Goal: Task Accomplishment & Management: Complete application form

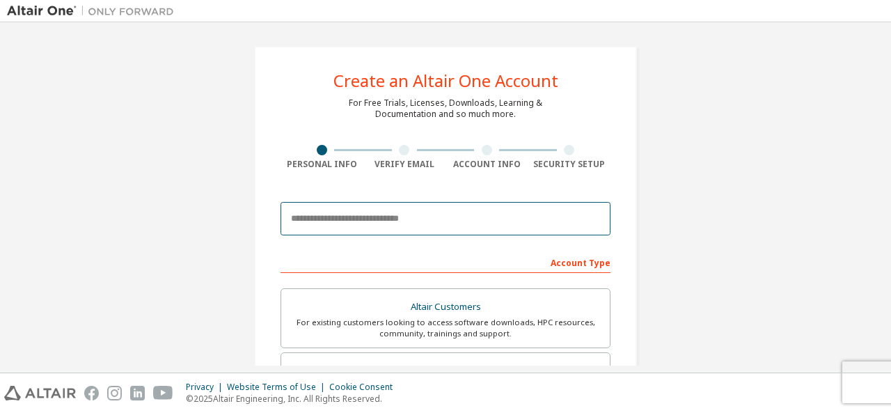
click at [390, 224] on input "email" at bounding box center [446, 218] width 330 height 33
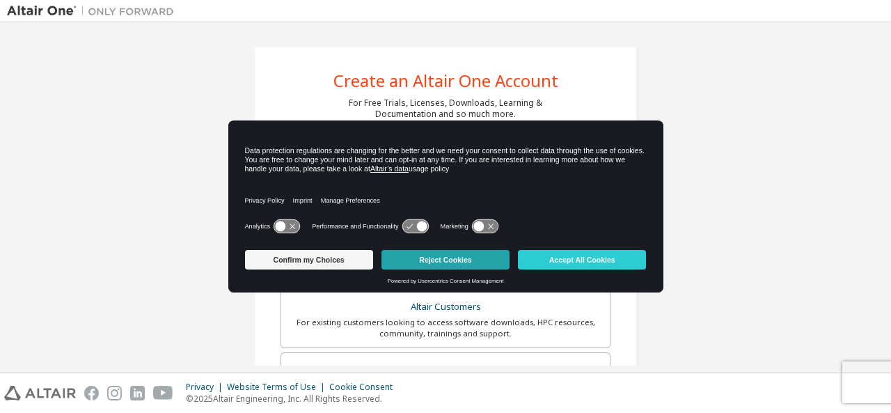
click at [403, 256] on button "Reject Cookies" at bounding box center [446, 260] width 128 height 20
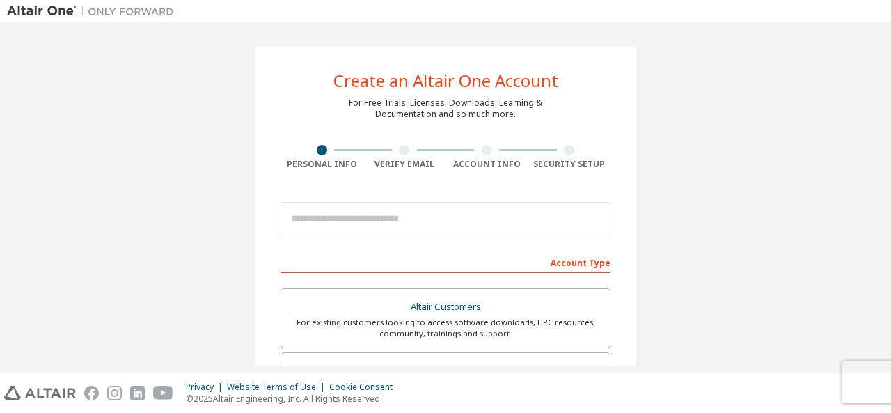
click at [389, 200] on div at bounding box center [446, 218] width 330 height 47
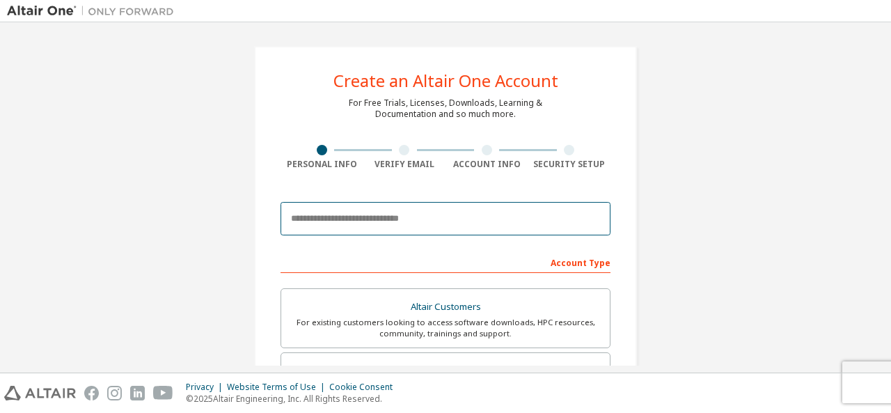
click at [389, 226] on input "email" at bounding box center [446, 218] width 330 height 33
type input "**********"
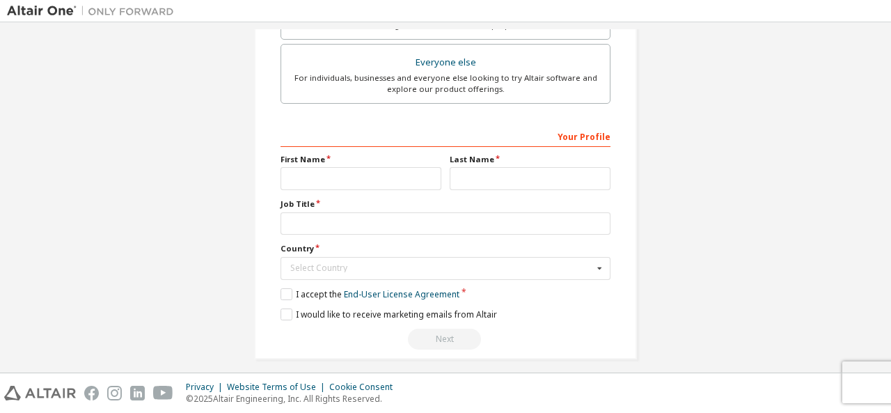
scroll to position [442, 0]
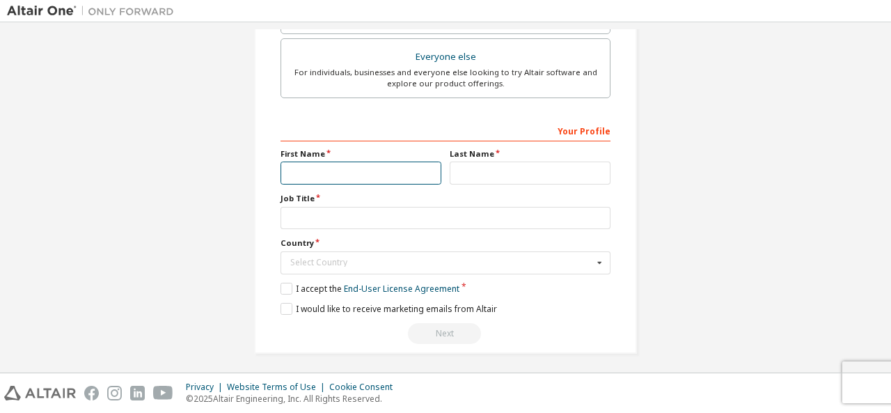
click at [322, 162] on input "text" at bounding box center [361, 173] width 161 height 23
type input "****"
type input "**********"
type input "********"
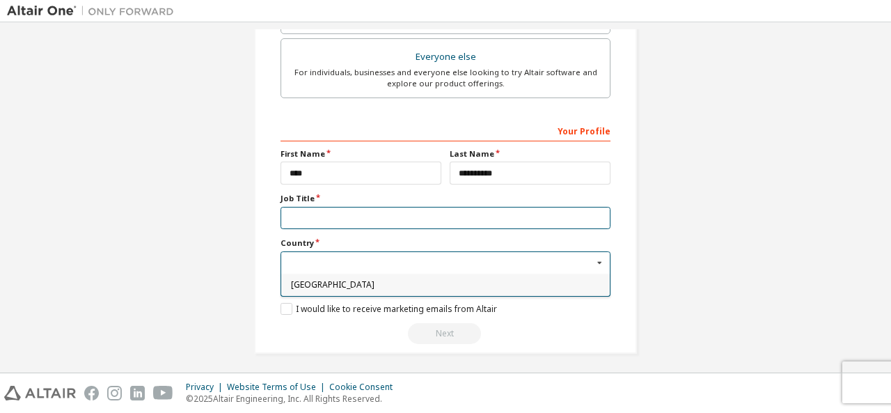
click at [394, 212] on input "text" at bounding box center [446, 218] width 330 height 23
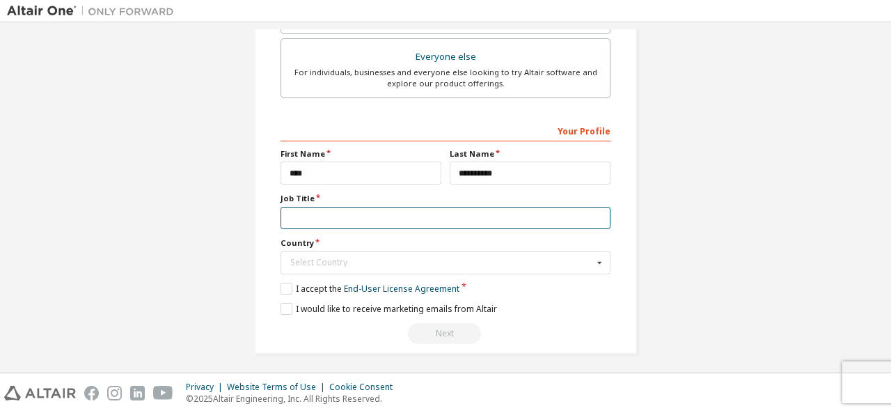
click at [383, 215] on input "text" at bounding box center [446, 218] width 330 height 23
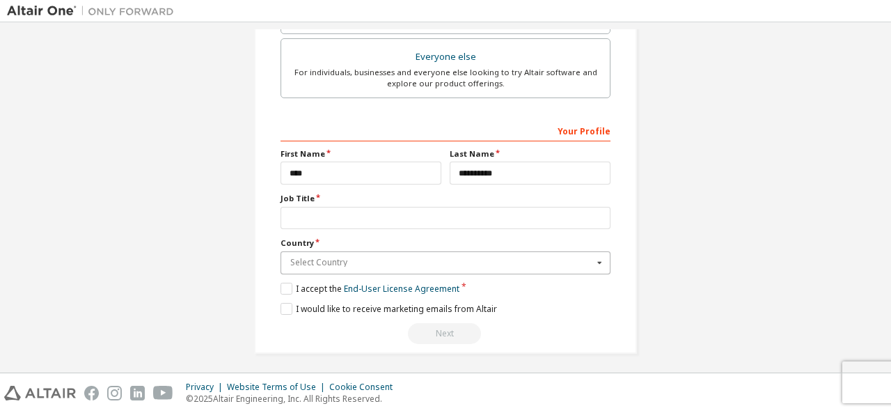
click at [372, 252] on input "text" at bounding box center [446, 263] width 329 height 22
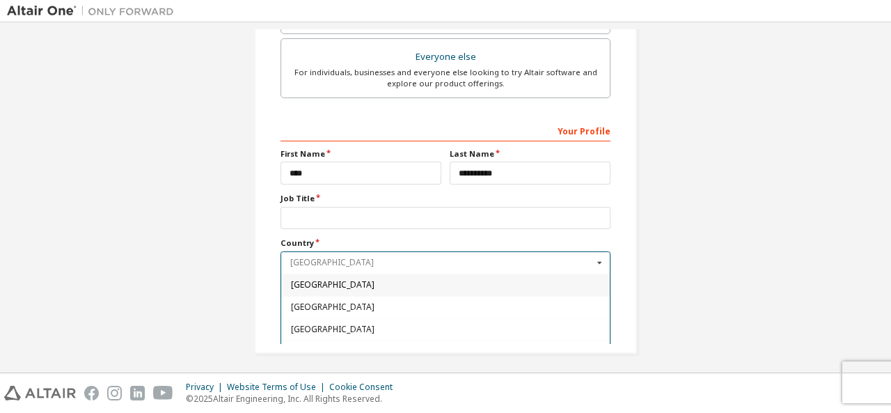
type input "********"
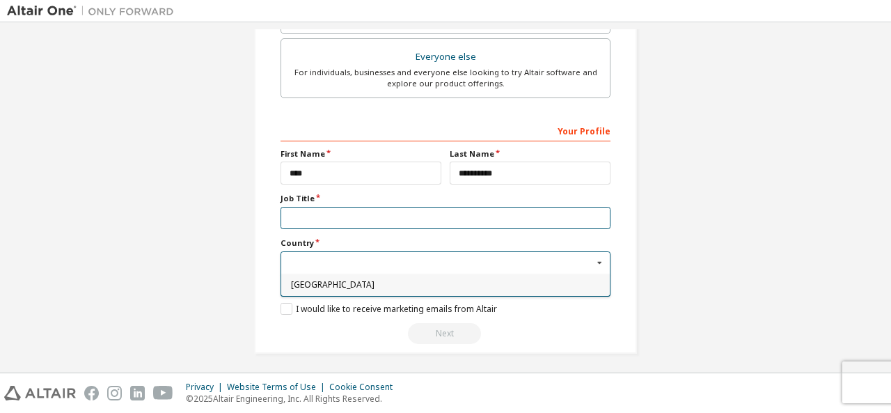
click at [370, 224] on input "text" at bounding box center [446, 218] width 330 height 23
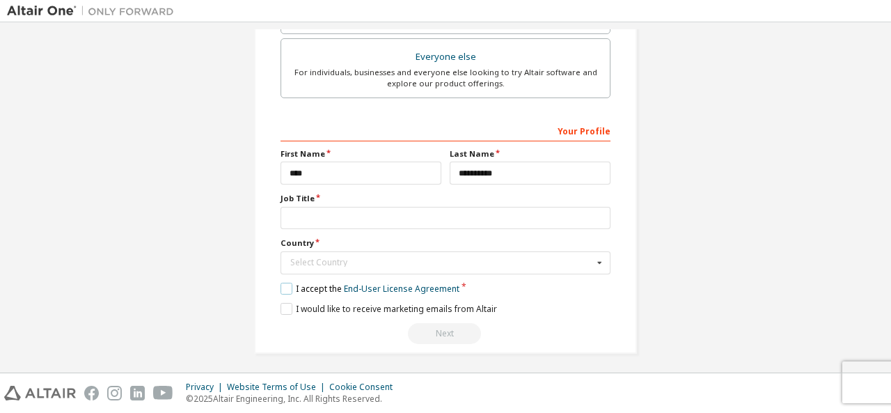
click at [290, 283] on label "I accept the End-User License Agreement" at bounding box center [370, 289] width 179 height 12
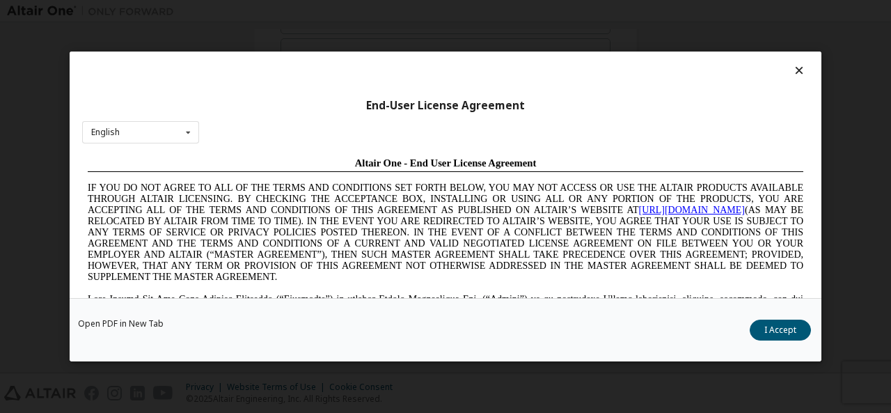
scroll to position [0, 0]
click at [138, 143] on div "English English Chinese French German Japanese Korean Portuguese" at bounding box center [140, 131] width 117 height 23
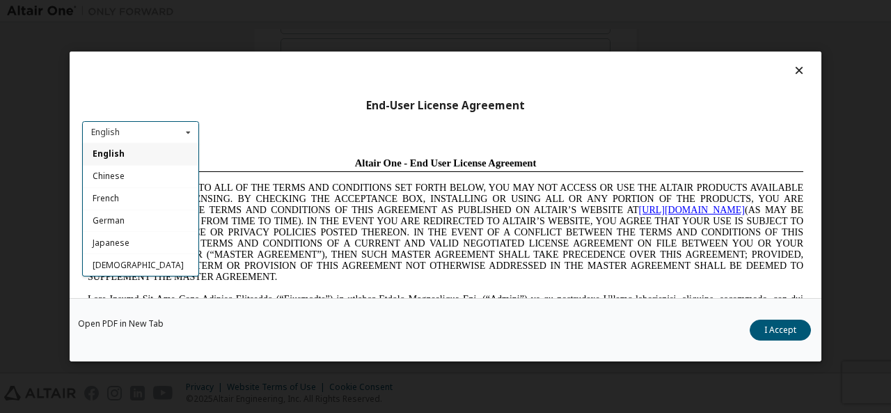
drag, startPoint x: 122, startPoint y: 155, endPoint x: 256, endPoint y: 24, distance: 187.2
click at [122, 155] on span "English" at bounding box center [109, 154] width 32 height 12
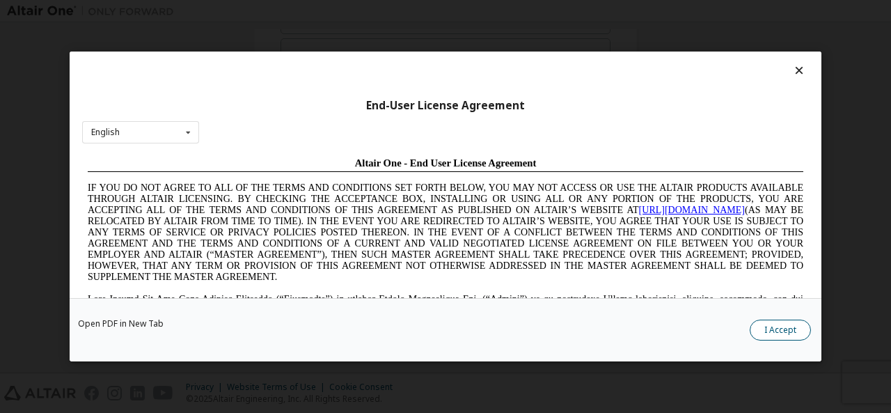
click at [772, 324] on button "I Accept" at bounding box center [780, 330] width 61 height 21
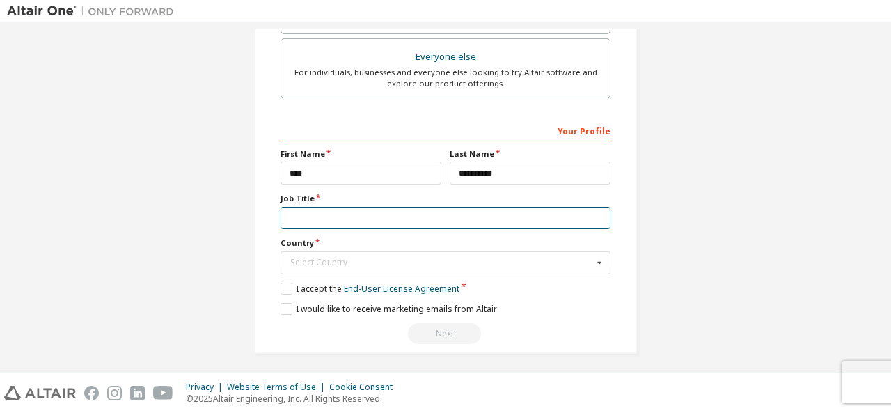
click at [354, 208] on input "text" at bounding box center [446, 218] width 330 height 23
type input "*"
type input "*******"
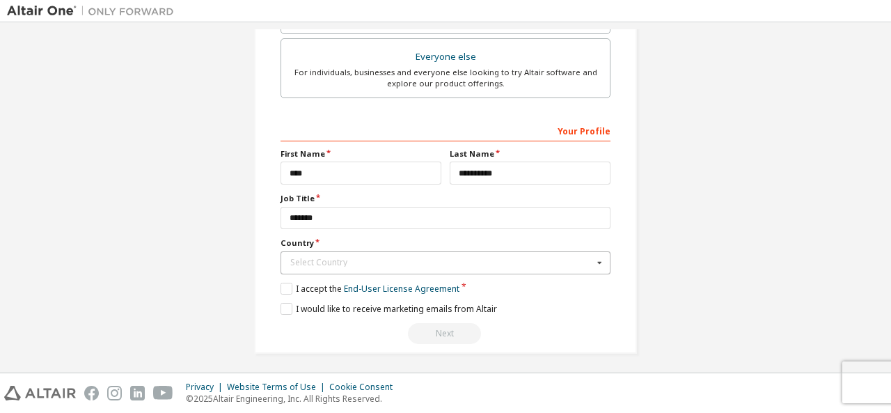
click at [433, 260] on div "Select Country" at bounding box center [441, 262] width 303 height 8
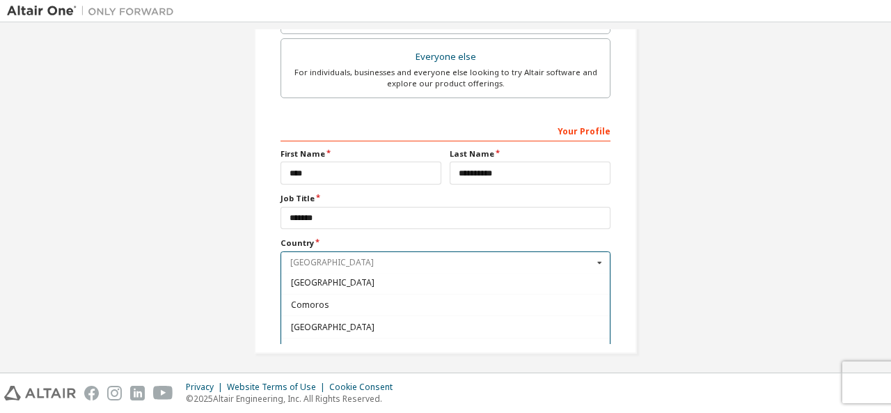
scroll to position [1022, 0]
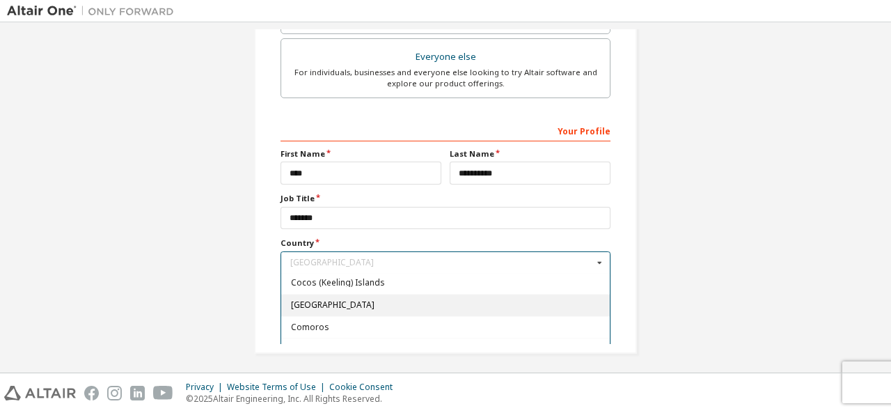
click at [524, 295] on div "Colombia" at bounding box center [445, 304] width 329 height 22
type input "***"
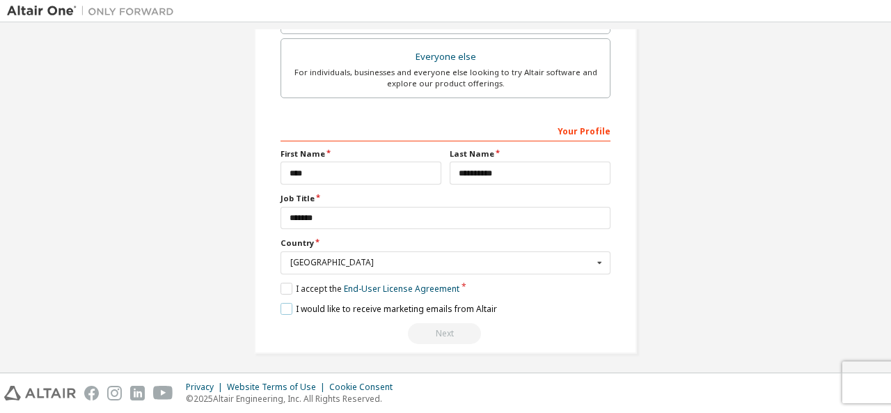
click at [290, 303] on label "I would like to receive marketing emails from Altair" at bounding box center [389, 309] width 217 height 12
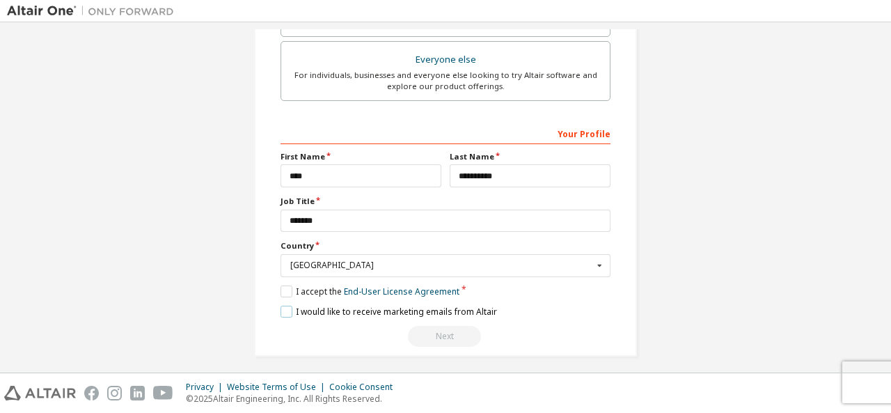
scroll to position [442, 0]
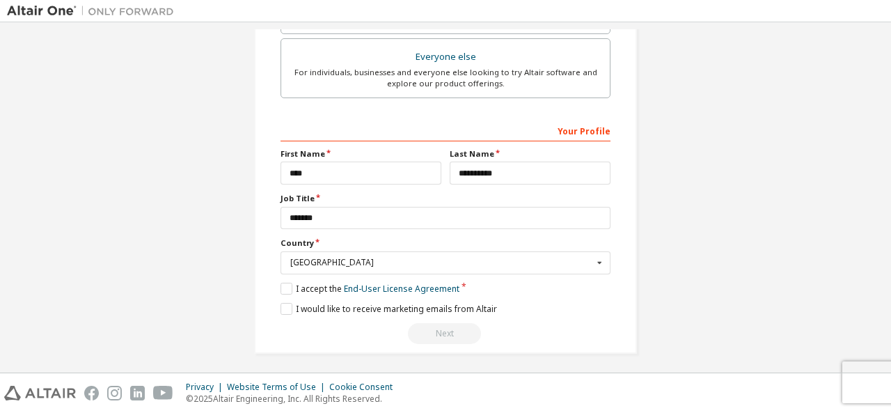
click at [432, 329] on div "Next" at bounding box center [446, 333] width 330 height 21
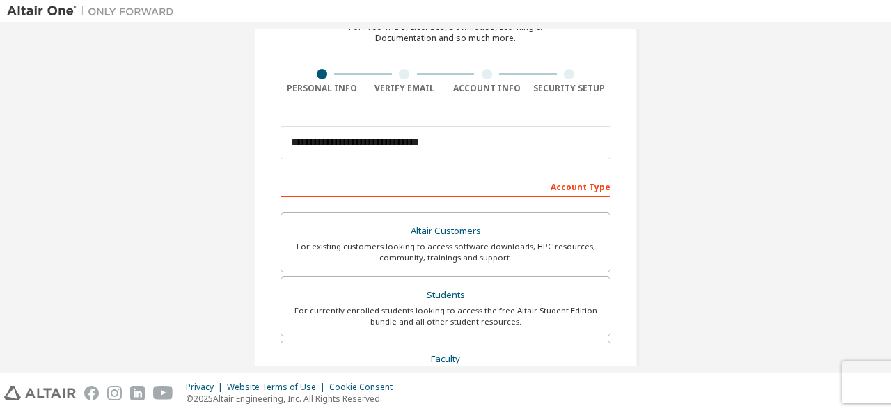
scroll to position [93, 0]
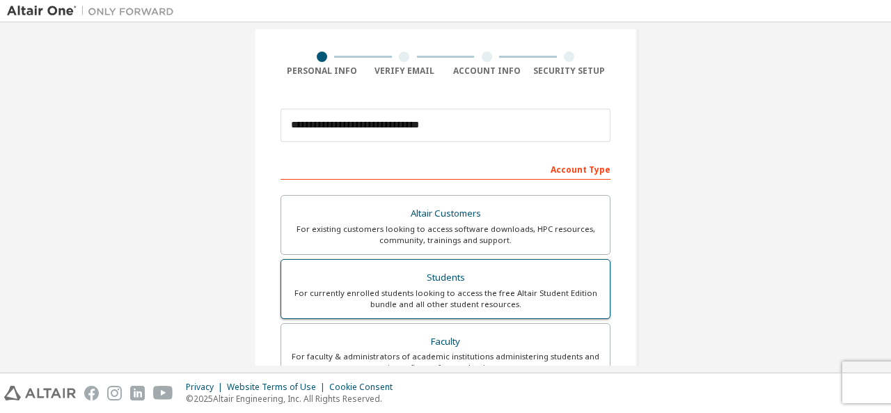
click at [461, 289] on div "For currently enrolled students looking to access the free Altair Student Editi…" at bounding box center [446, 299] width 312 height 22
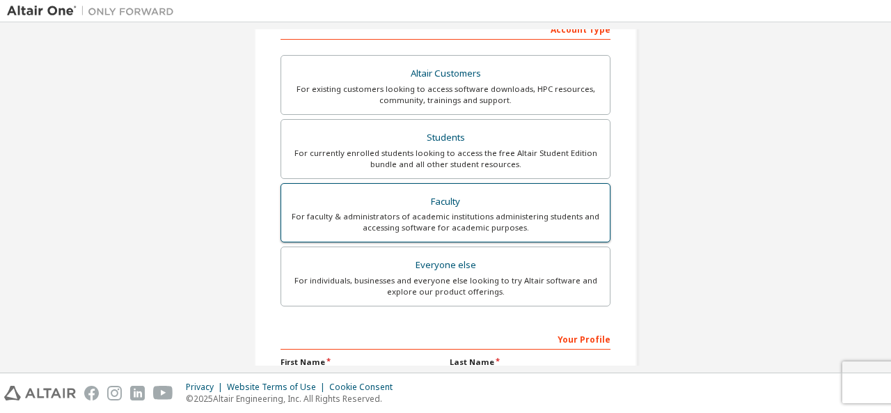
scroll to position [233, 0]
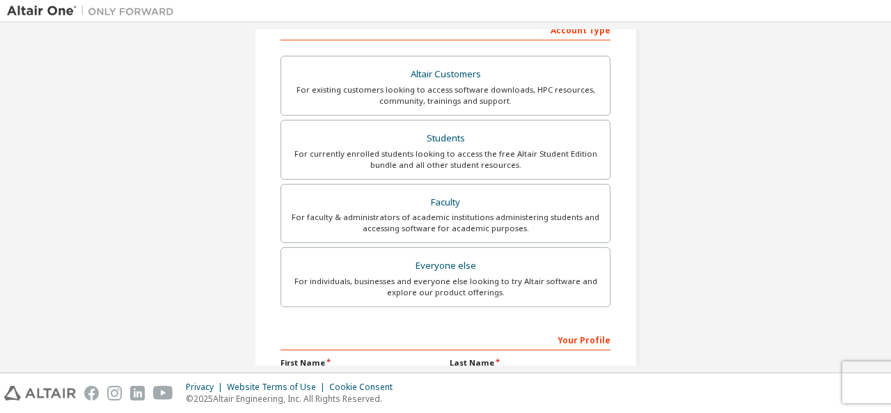
click at [449, 180] on div "Altair Customers For existing customers looking to access software downloads, H…" at bounding box center [446, 184] width 330 height 256
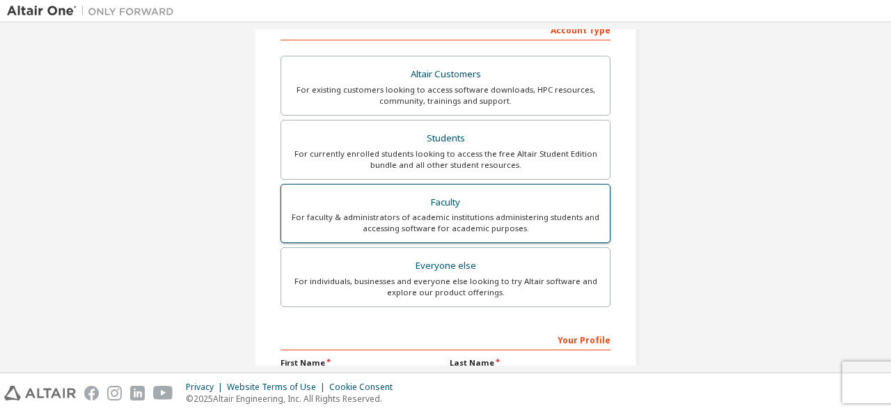
click at [449, 216] on div "For faculty & administrators of academic institutions administering students an…" at bounding box center [446, 223] width 312 height 22
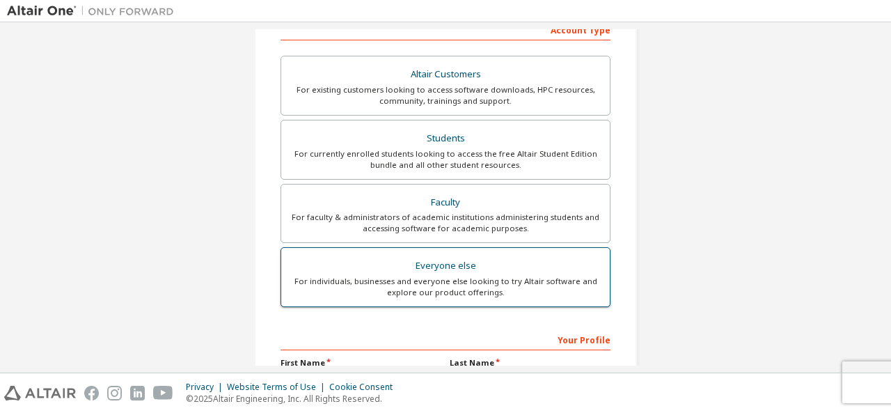
click at [460, 272] on div "Everyone else" at bounding box center [446, 266] width 312 height 20
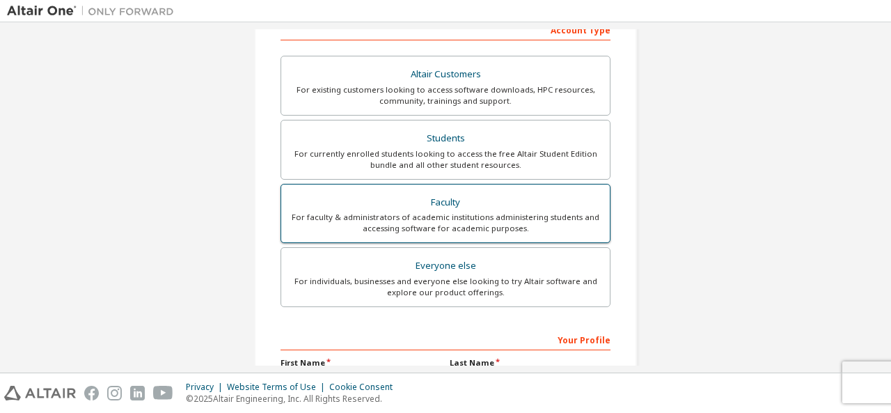
click at [460, 212] on div "For faculty & administrators of academic institutions administering students an…" at bounding box center [446, 223] width 312 height 22
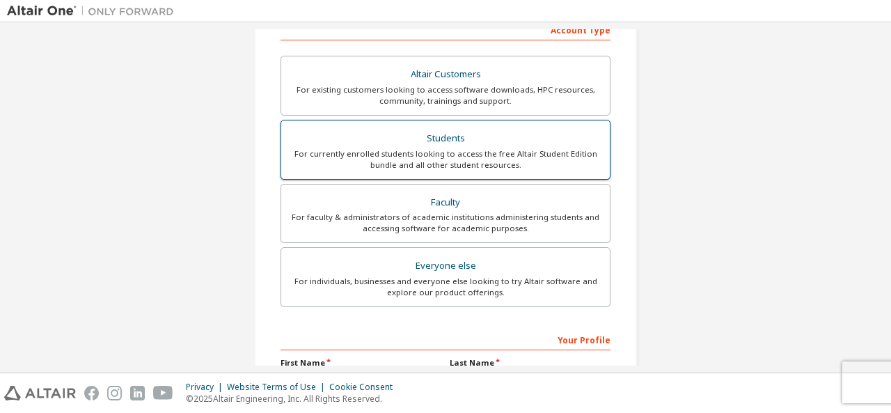
click at [471, 132] on div "Students" at bounding box center [446, 139] width 312 height 20
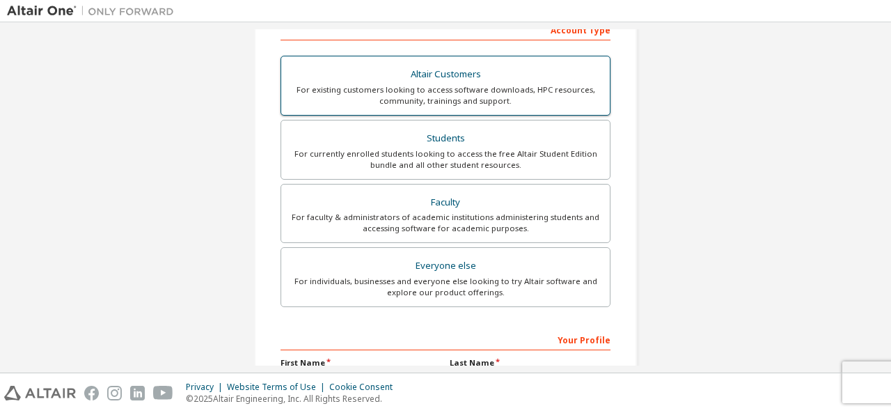
click at [471, 92] on div "For existing customers looking to access software downloads, HPC resources, com…" at bounding box center [446, 95] width 312 height 22
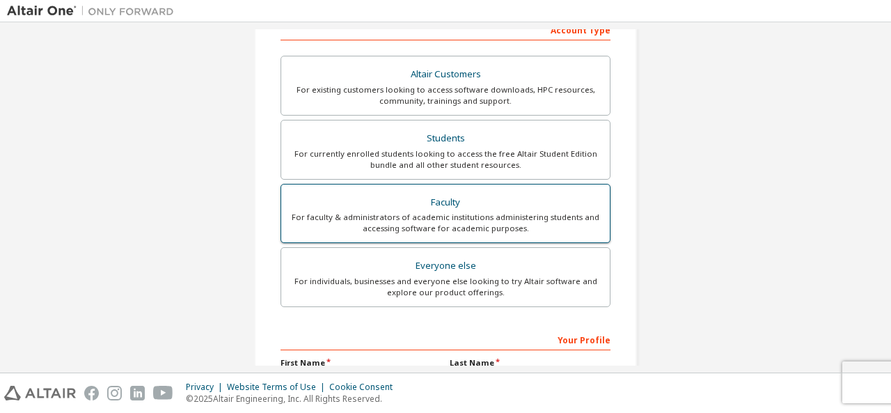
click at [485, 186] on label "Faculty For faculty & administrators of academic institutions administering stu…" at bounding box center [446, 214] width 330 height 60
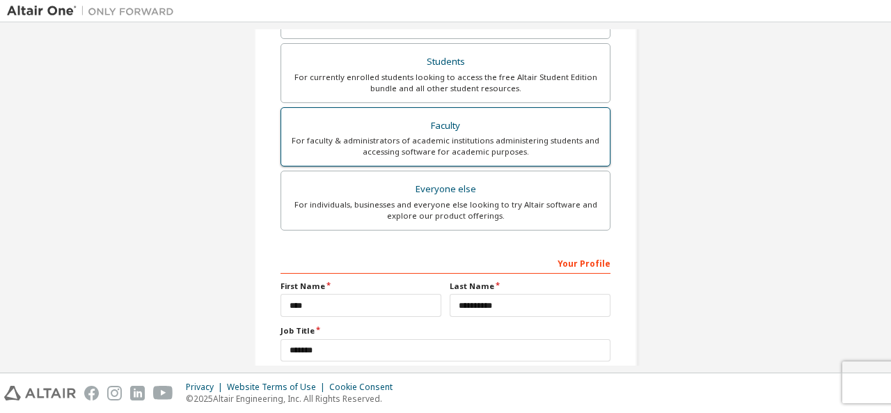
scroll to position [442, 0]
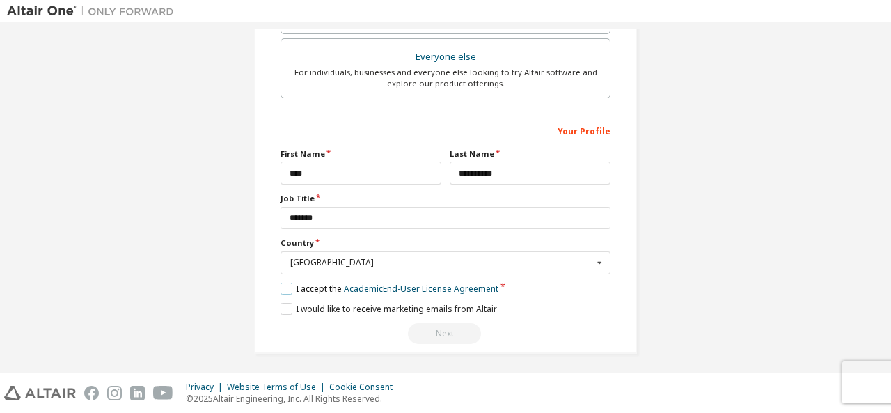
click at [283, 288] on label "I accept the Academic End-User License Agreement" at bounding box center [390, 289] width 218 height 12
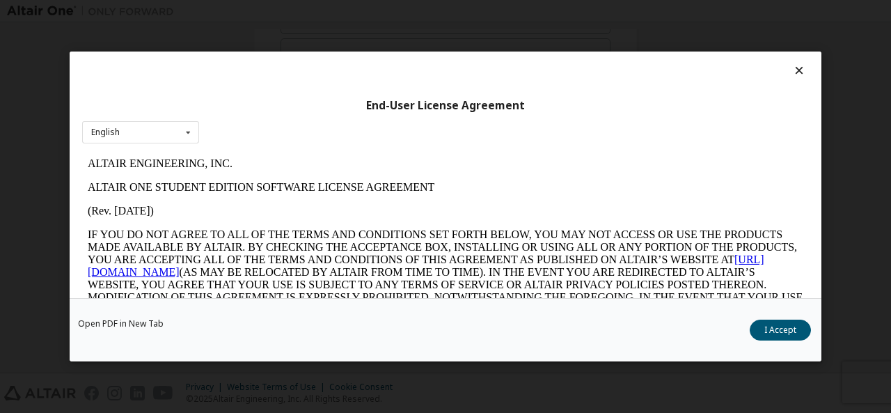
scroll to position [0, 0]
click at [772, 318] on div "Open PDF in New Tab I Accept" at bounding box center [446, 329] width 752 height 63
click at [772, 329] on button "I Accept" at bounding box center [780, 330] width 61 height 21
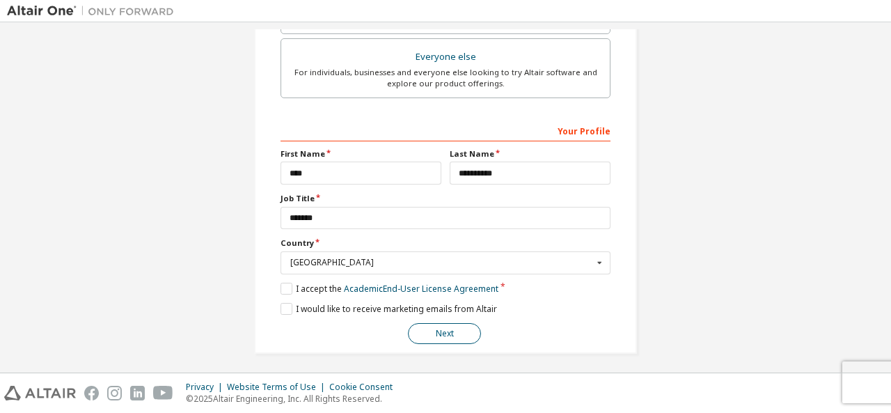
click at [457, 329] on button "Next" at bounding box center [444, 333] width 73 height 21
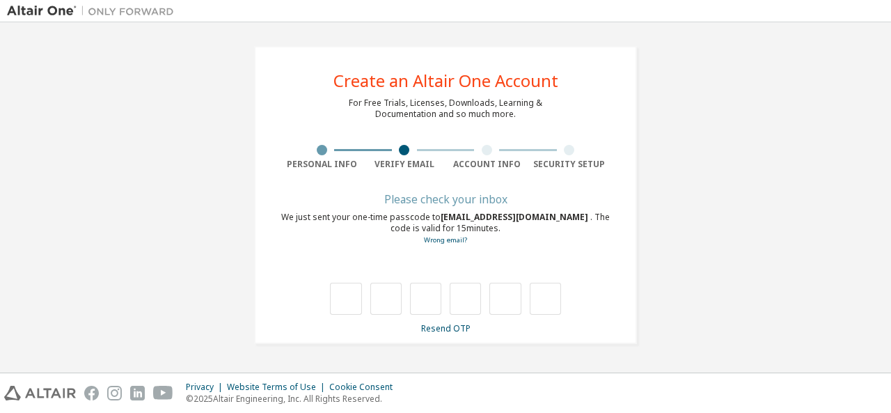
type input "*"
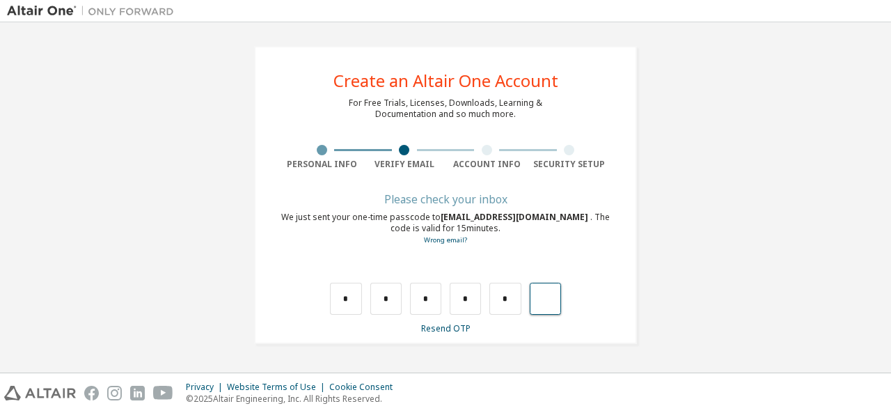
type input "*"
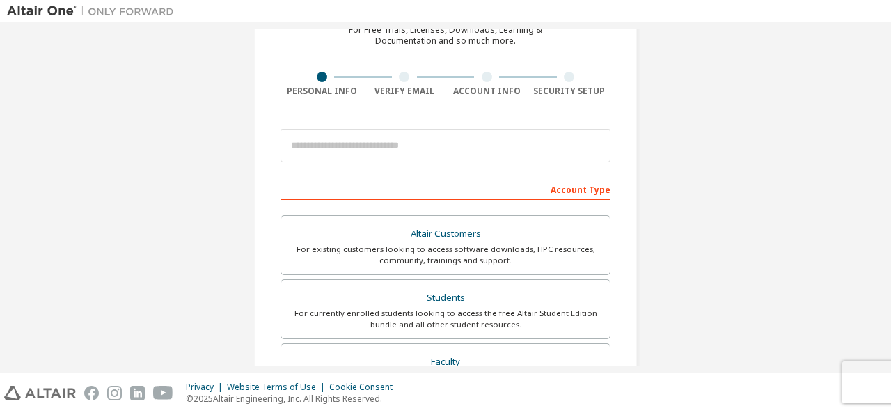
scroll to position [70, 0]
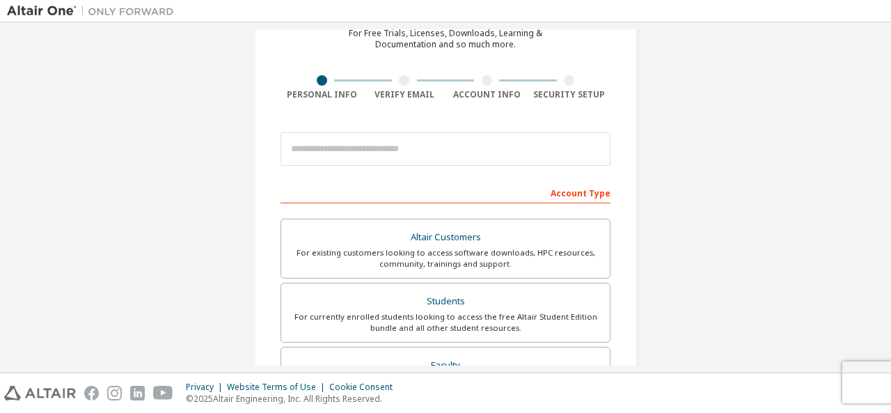
click at [716, 110] on div "Create an Altair One Account For Free Trials, Licenses, Downloads, Learning & D…" at bounding box center [446, 329] width 878 height 738
click at [683, 180] on div "Create an Altair One Account For Free Trials, Licenses, Downloads, Learning & D…" at bounding box center [446, 329] width 878 height 738
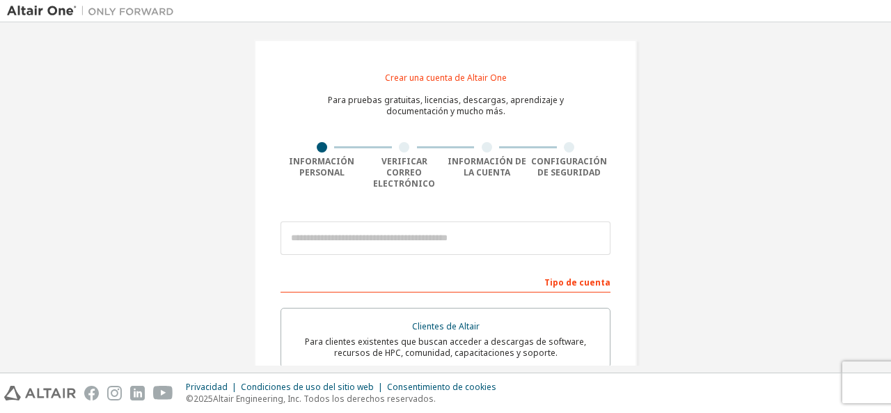
scroll to position [0, 0]
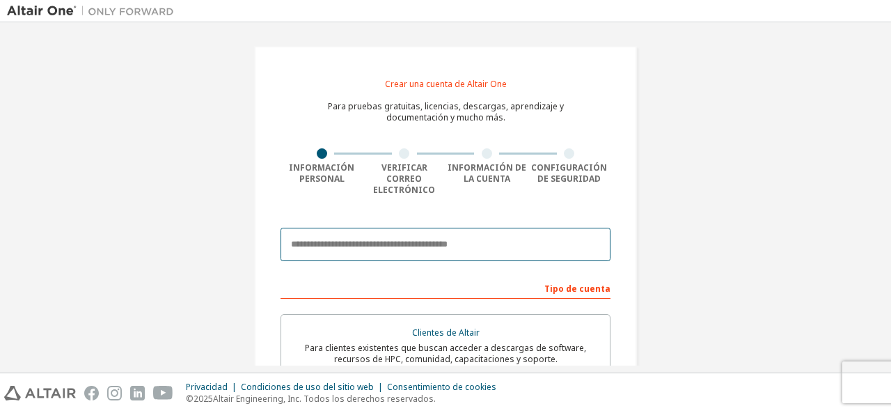
click at [450, 233] on input "email" at bounding box center [446, 244] width 330 height 33
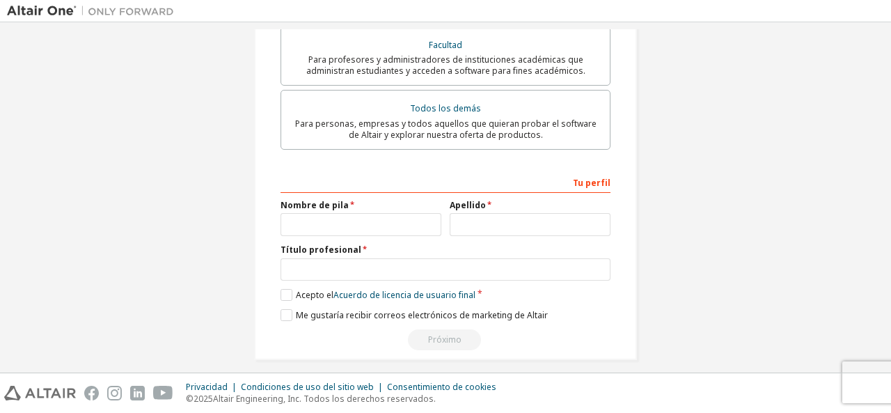
scroll to position [418, 0]
type input "**"
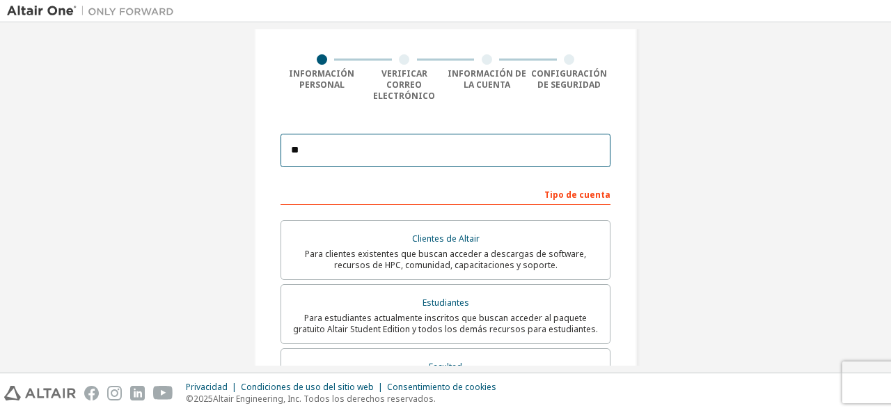
scroll to position [0, 0]
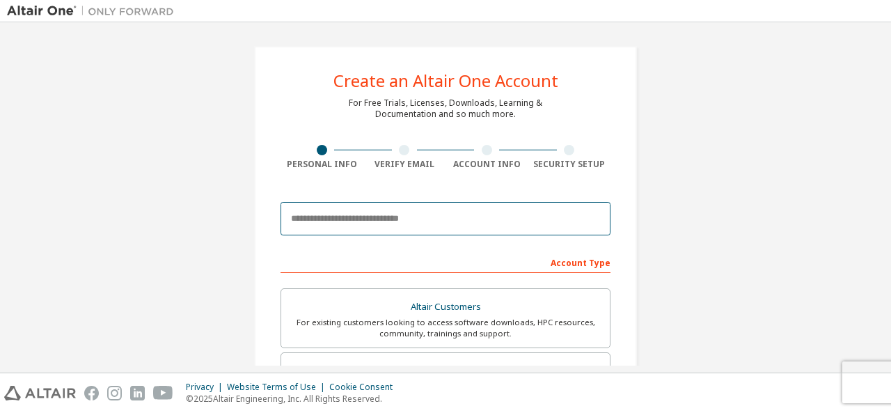
click at [427, 217] on input "email" at bounding box center [446, 218] width 330 height 33
click at [532, 221] on input "email" at bounding box center [446, 218] width 330 height 33
type input "**********"
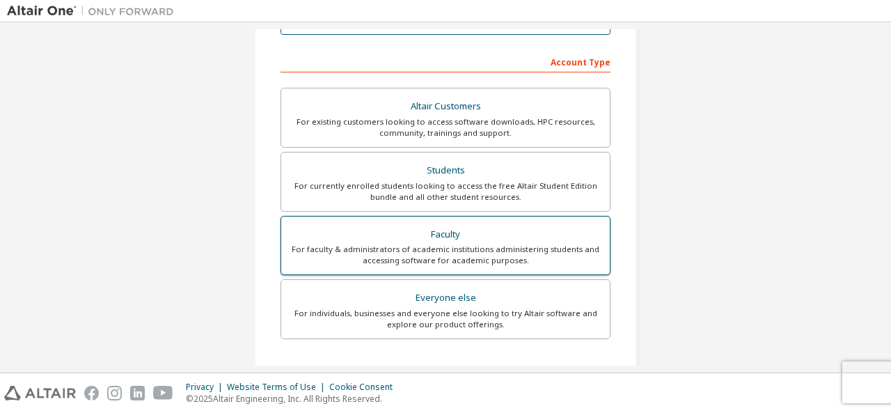
scroll to position [182, 0]
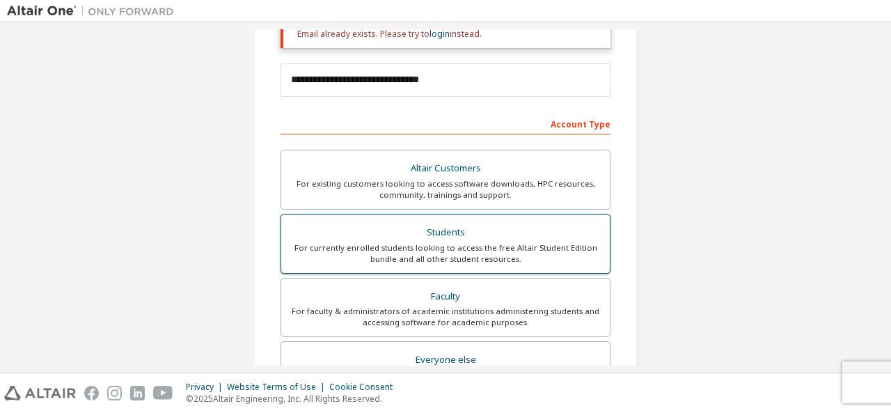
click at [455, 232] on div "Students" at bounding box center [446, 233] width 312 height 20
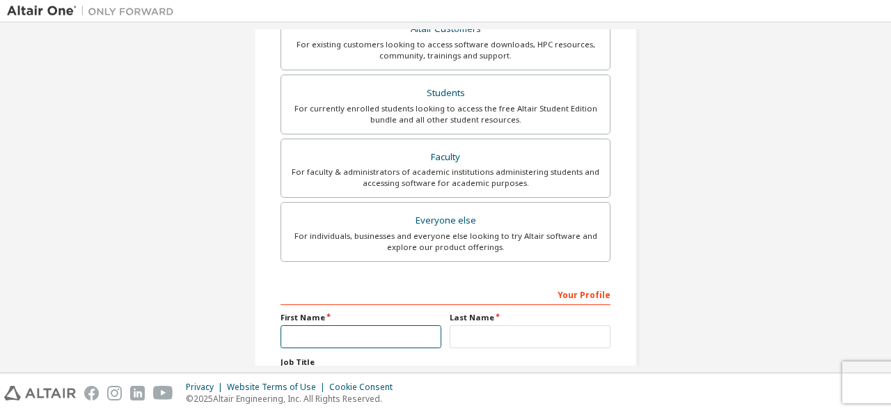
click at [403, 328] on input "text" at bounding box center [361, 336] width 161 height 23
type input "****"
type input "**********"
type input "********"
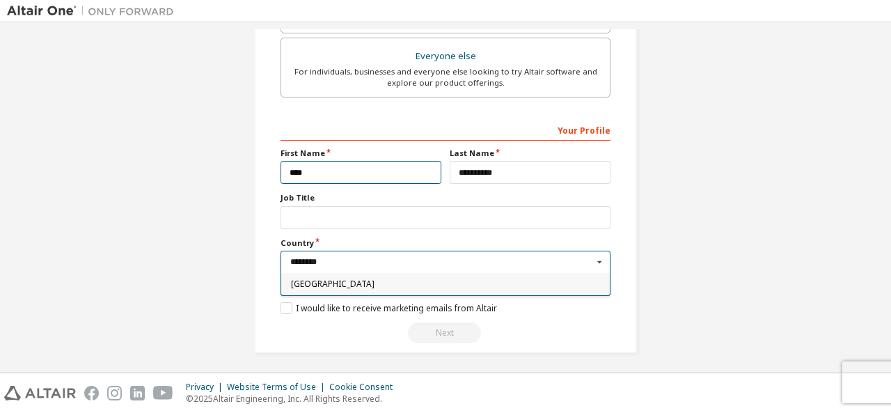
click at [357, 264] on input "********" at bounding box center [446, 262] width 329 height 22
click at [346, 286] on div "Colombia" at bounding box center [445, 284] width 329 height 22
type input "***"
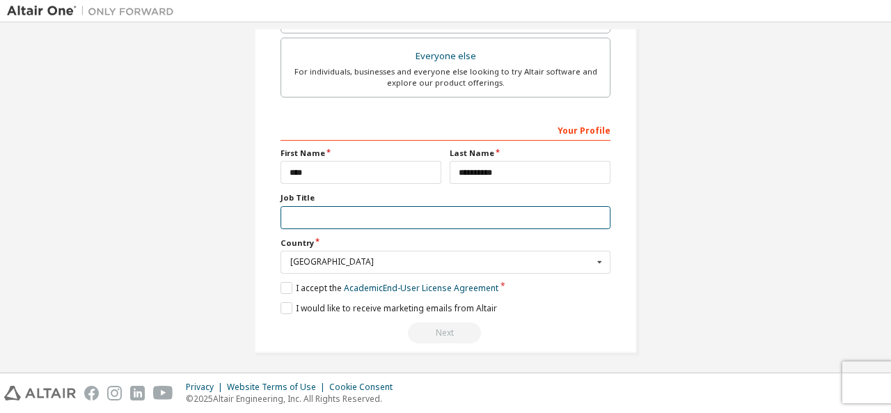
click at [327, 214] on input "text" at bounding box center [446, 217] width 330 height 23
type input "*******"
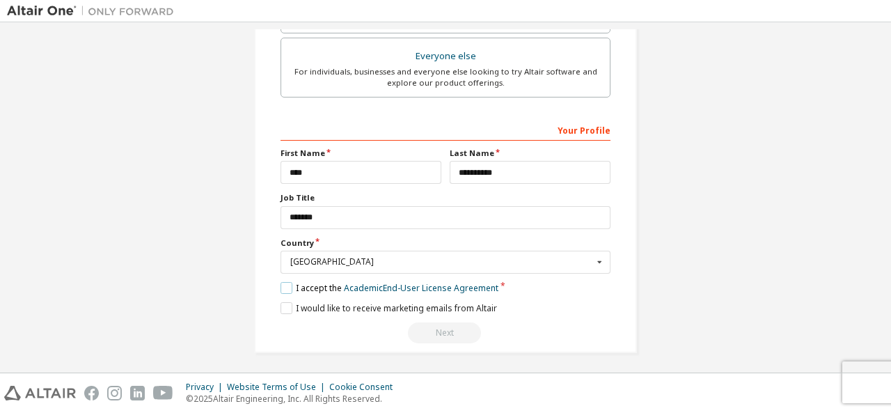
click at [291, 282] on label "I accept the Academic End-User License Agreement" at bounding box center [390, 288] width 218 height 12
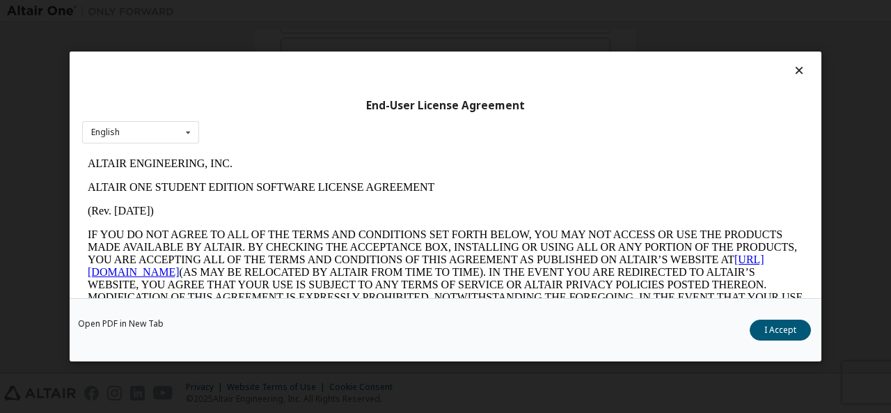
scroll to position [0, 0]
click at [763, 325] on button "I Accept" at bounding box center [780, 330] width 61 height 21
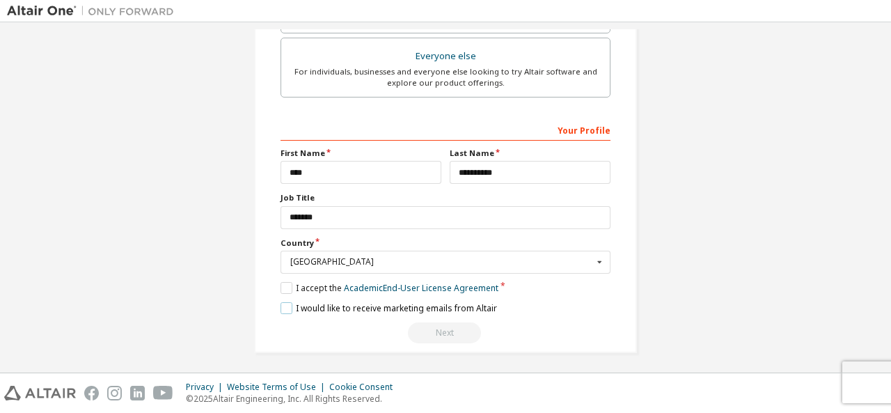
click at [282, 307] on label "I would like to receive marketing emails from Altair" at bounding box center [389, 308] width 217 height 12
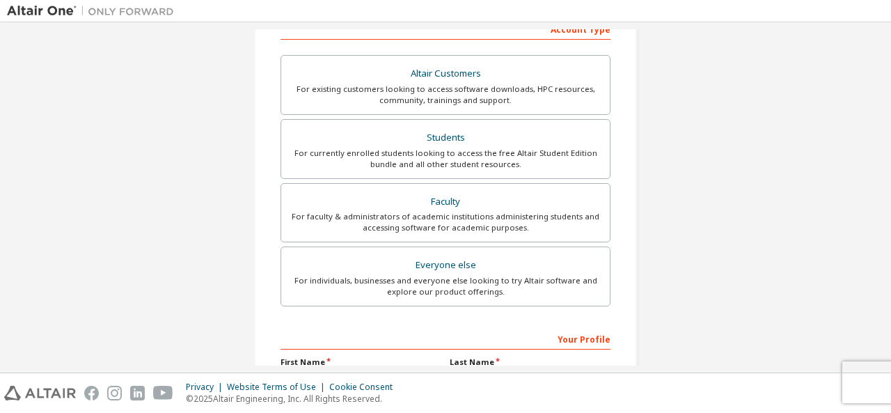
scroll to position [486, 0]
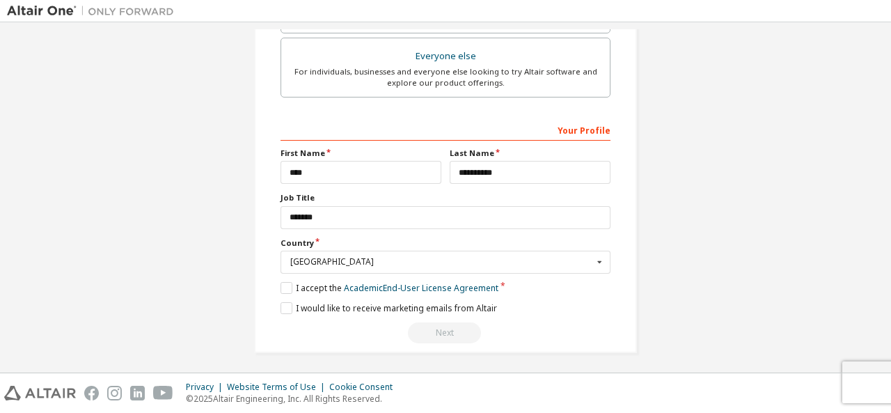
click at [443, 331] on div "Next" at bounding box center [446, 332] width 330 height 21
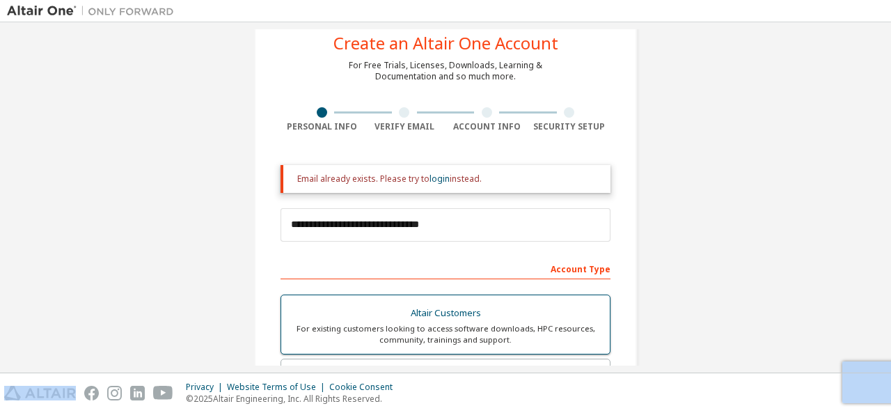
scroll to position [70, 0]
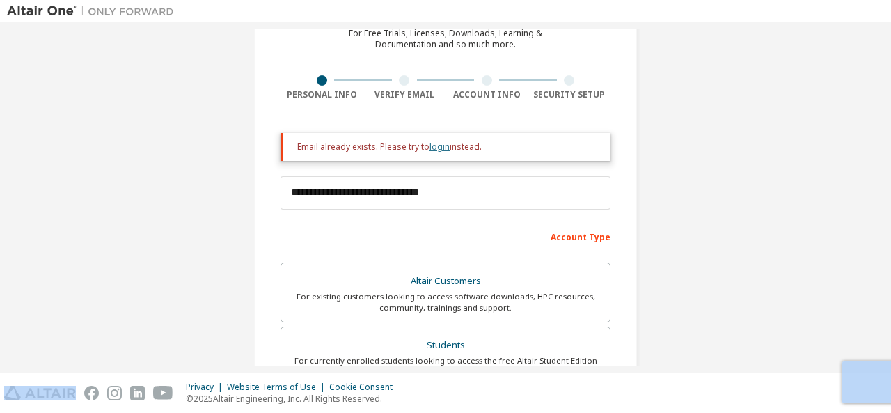
click at [435, 147] on link "login" at bounding box center [440, 147] width 20 height 12
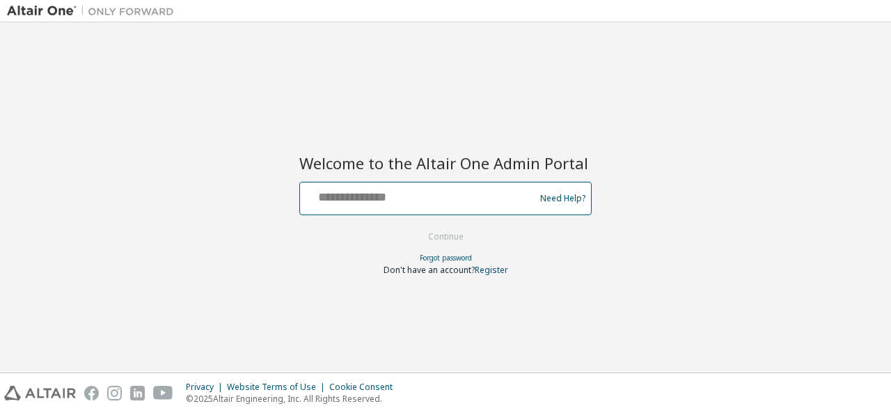
click at [442, 192] on input "text" at bounding box center [420, 195] width 228 height 20
type input "**********"
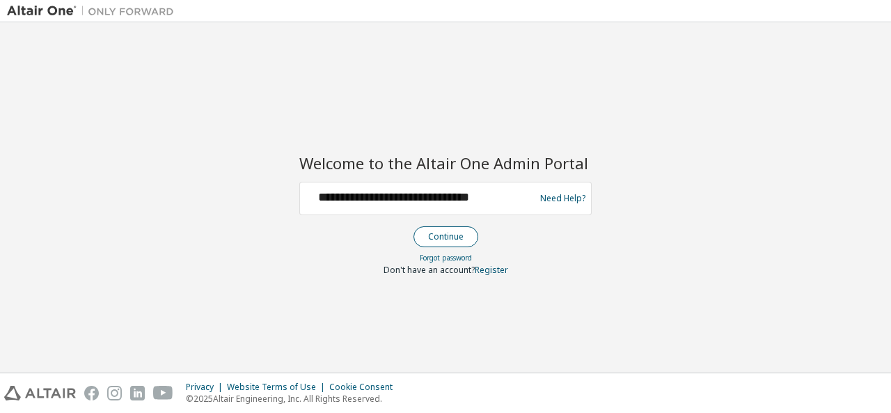
click at [463, 242] on button "Continue" at bounding box center [446, 236] width 65 height 21
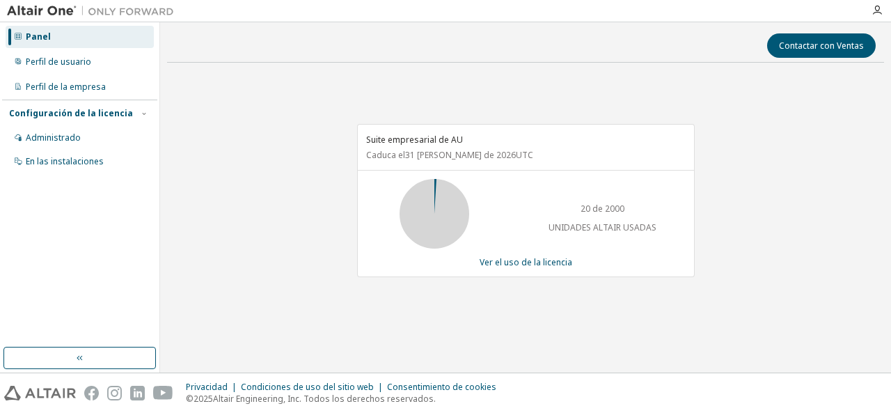
click at [640, 150] on p "Caduca el 31 [PERSON_NAME] de 2026 UTC" at bounding box center [524, 155] width 316 height 12
click at [84, 64] on font "Perfil de usuario" at bounding box center [58, 62] width 65 height 12
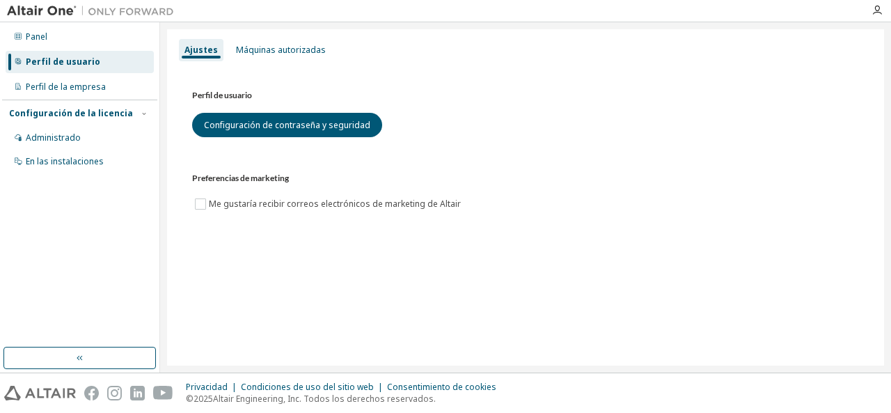
click at [627, 173] on h3 "Preferencias de marketing" at bounding box center [525, 178] width 667 height 15
click at [59, 34] on div "Panel" at bounding box center [80, 37] width 148 height 22
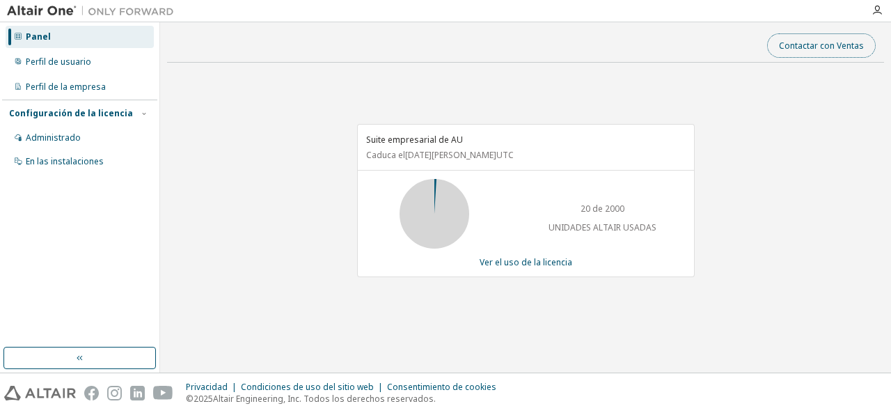
click at [801, 45] on font "Contactar con Ventas" at bounding box center [821, 46] width 85 height 12
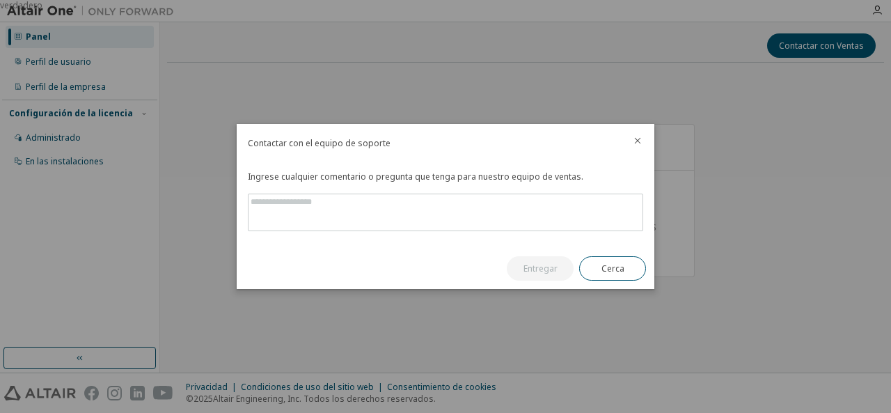
click at [639, 141] on icon "cerca" at bounding box center [637, 140] width 11 height 11
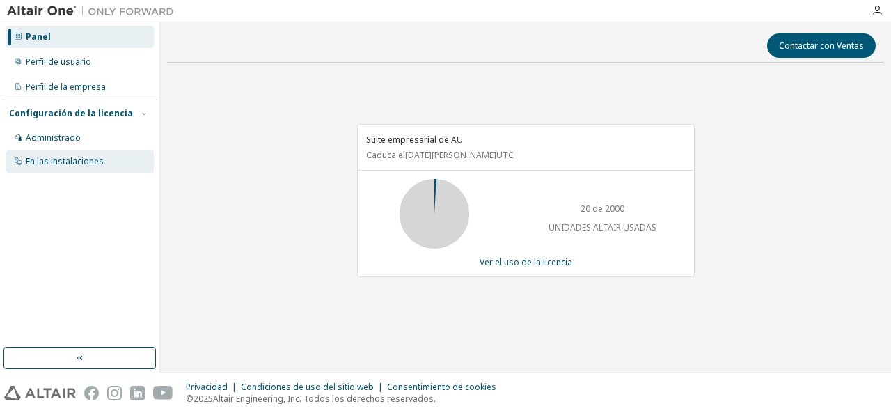
click at [77, 157] on font "En las instalaciones" at bounding box center [65, 161] width 78 height 12
